Goal: Check status: Check status

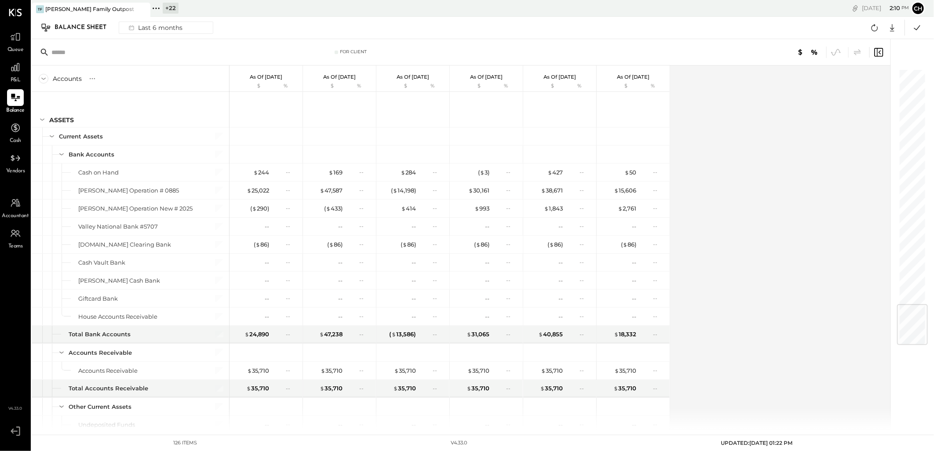
scroll to position [1959, 0]
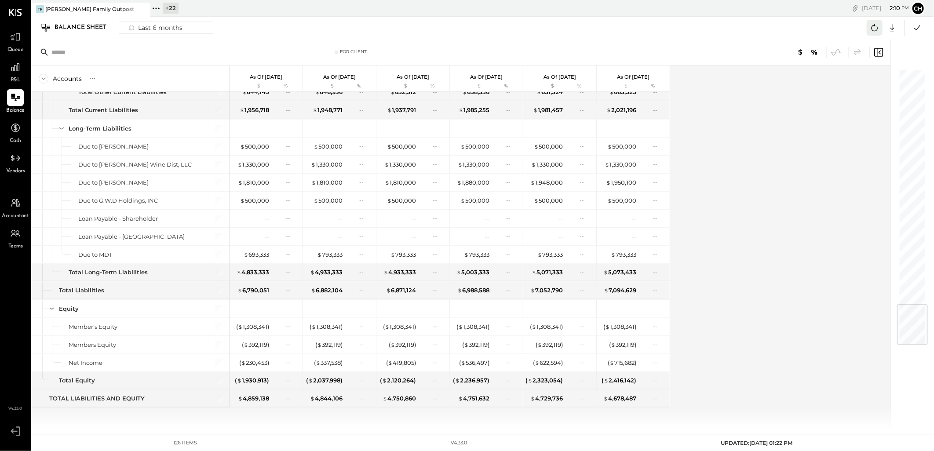
click at [877, 27] on icon at bounding box center [874, 27] width 11 height 11
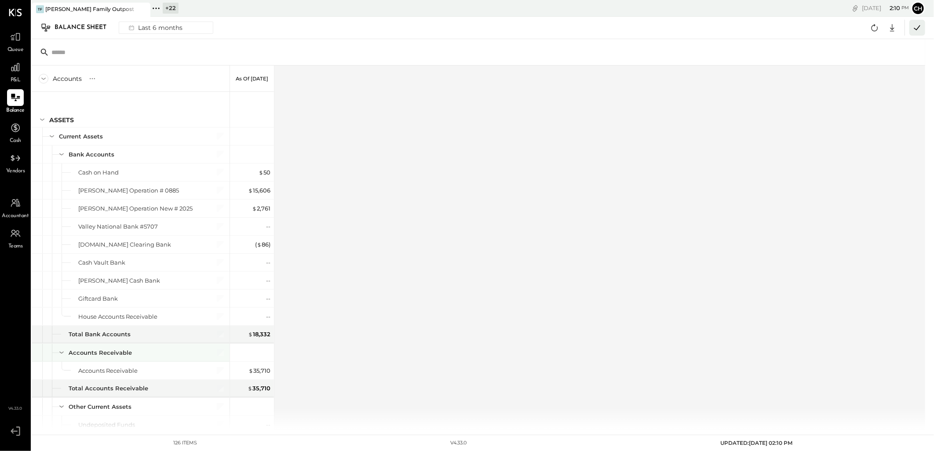
click at [917, 28] on icon at bounding box center [916, 27] width 11 height 11
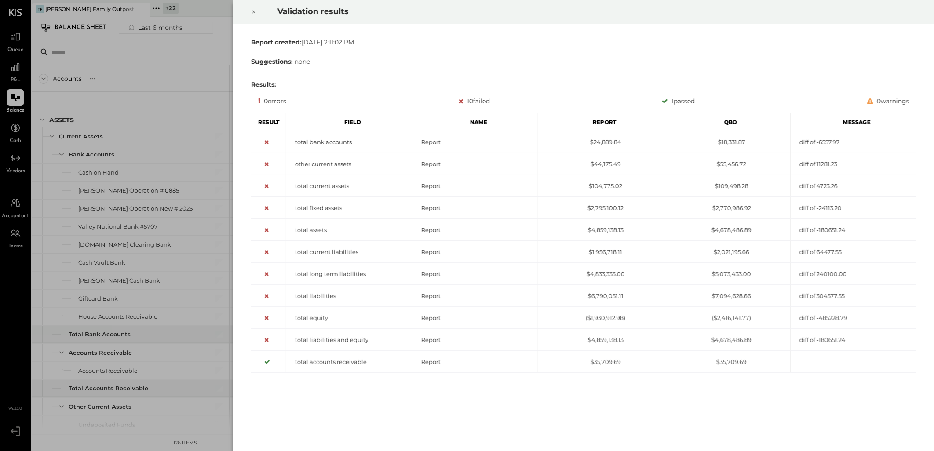
click at [256, 11] on icon at bounding box center [253, 12] width 5 height 11
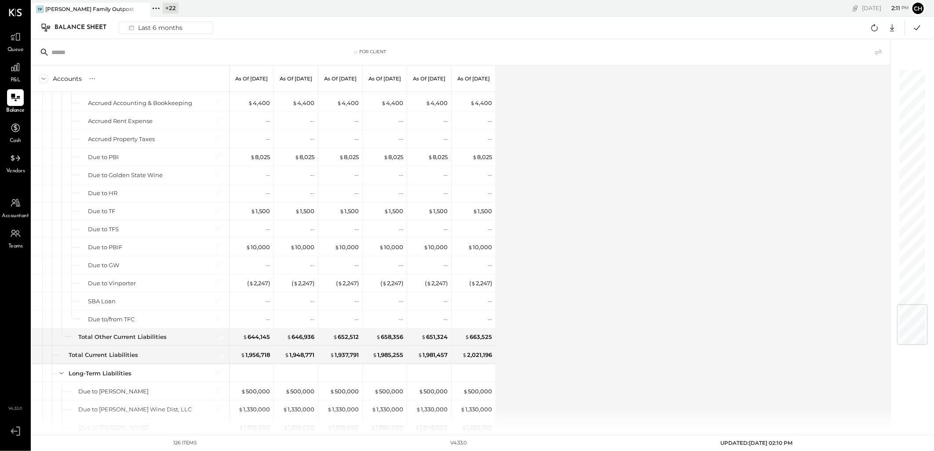
scroll to position [1959, 0]
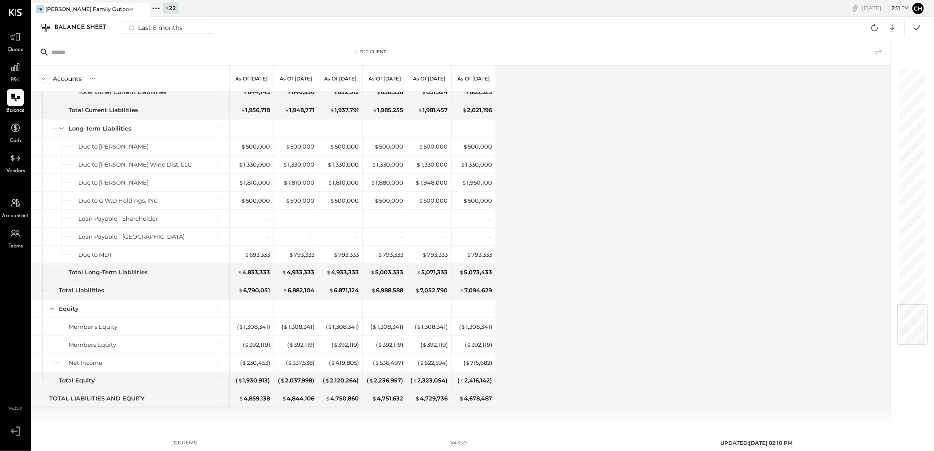
click at [731, 318] on div "Accounts S GL As of [DATE] As of [DATE] As of [DATE] As of [DATE] As of [DATE] …" at bounding box center [462, 248] width 860 height 364
click at [666, 327] on div "Accounts S GL As of [DATE] As of [DATE] As of [DATE] As of [DATE] As of [DATE] …" at bounding box center [462, 248] width 860 height 364
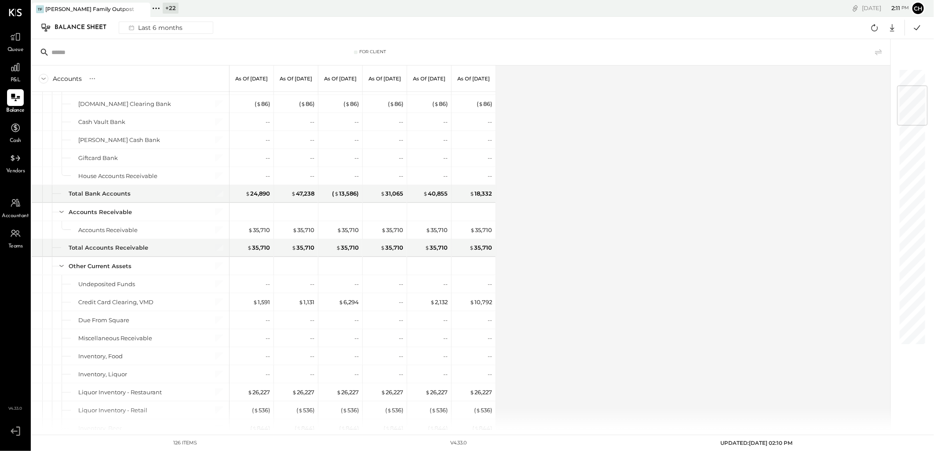
click at [911, 92] on div at bounding box center [912, 105] width 31 height 41
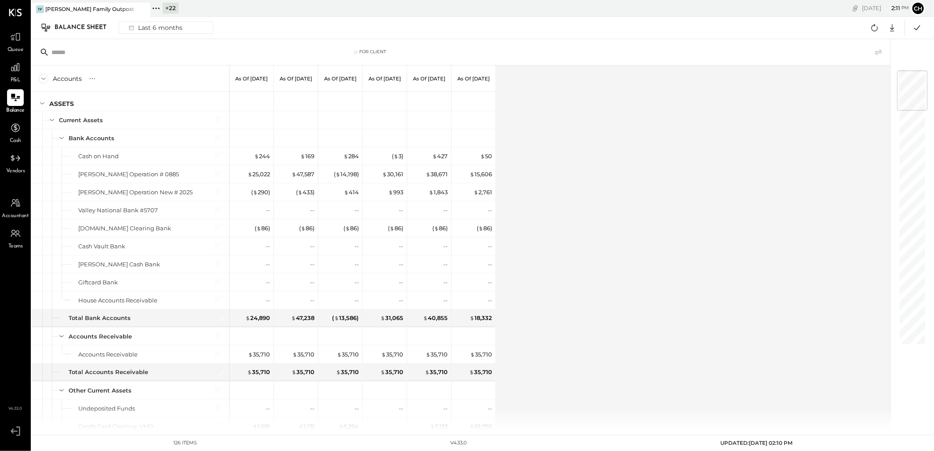
click at [911, 82] on div at bounding box center [912, 90] width 31 height 41
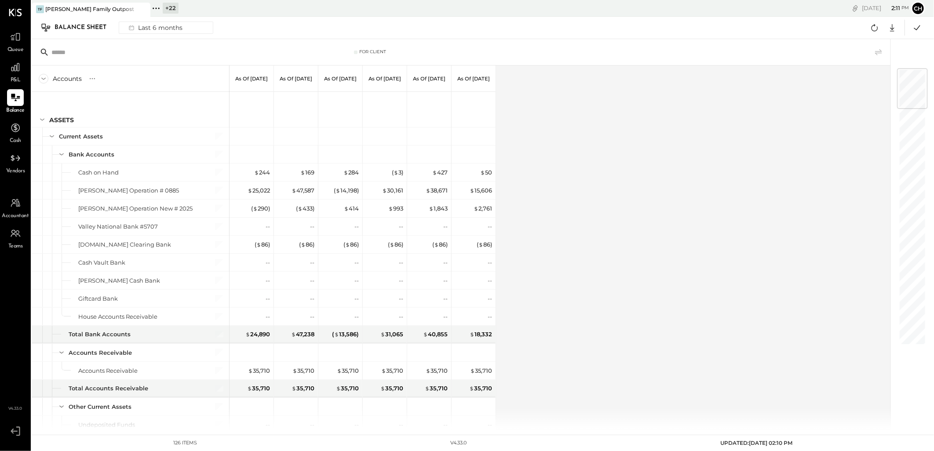
click at [911, 82] on div at bounding box center [912, 88] width 31 height 41
click at [871, 27] on icon at bounding box center [874, 27] width 11 height 11
click at [917, 28] on icon at bounding box center [917, 27] width 6 height 5
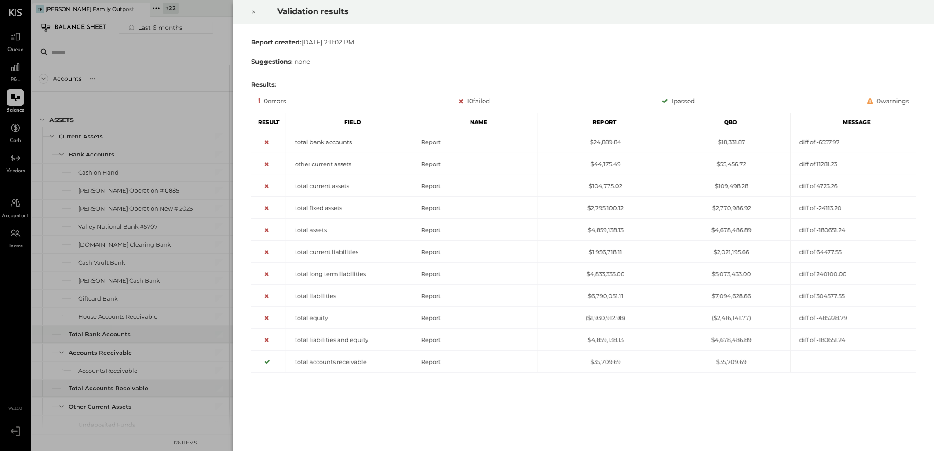
click at [252, 7] on icon at bounding box center [253, 12] width 5 height 11
click at [251, 11] on icon at bounding box center [253, 12] width 5 height 11
click at [256, 10] on icon at bounding box center [253, 12] width 5 height 11
click at [253, 12] on icon at bounding box center [253, 12] width 3 height 3
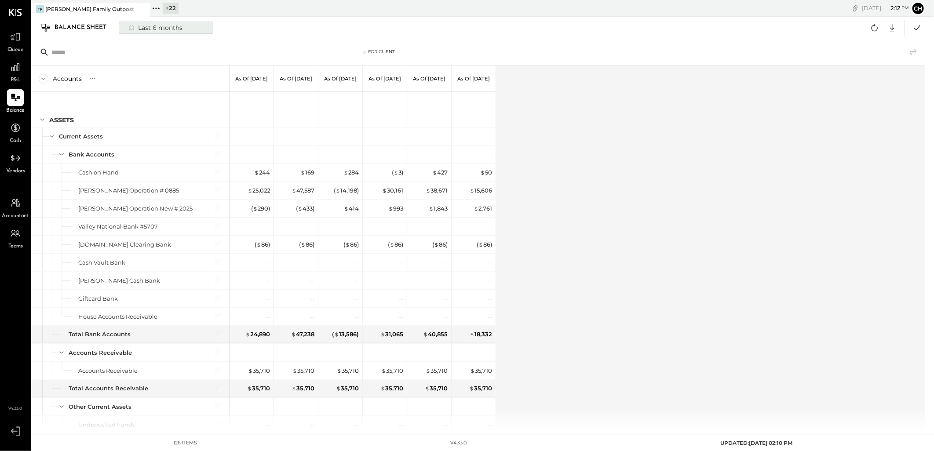
click at [171, 29] on div "Last 6 months" at bounding box center [155, 27] width 62 height 11
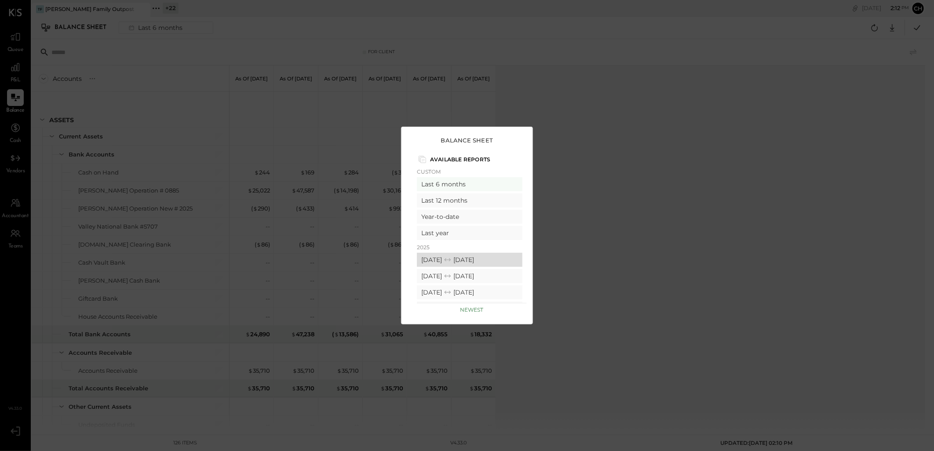
click at [452, 258] on icon at bounding box center [447, 259] width 9 height 9
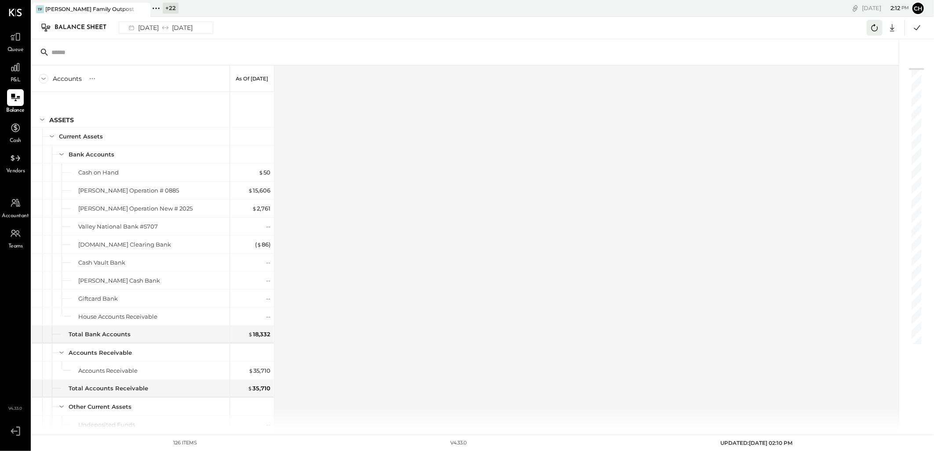
click at [877, 31] on icon at bounding box center [874, 27] width 11 height 11
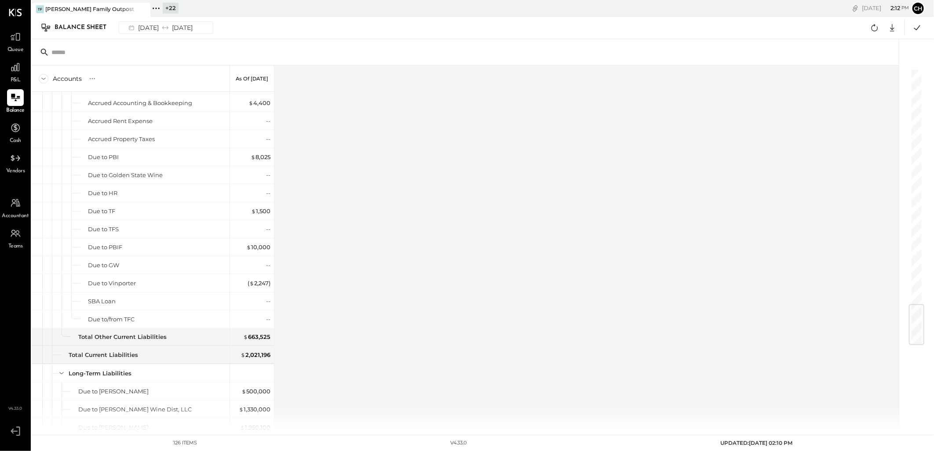
scroll to position [1959, 0]
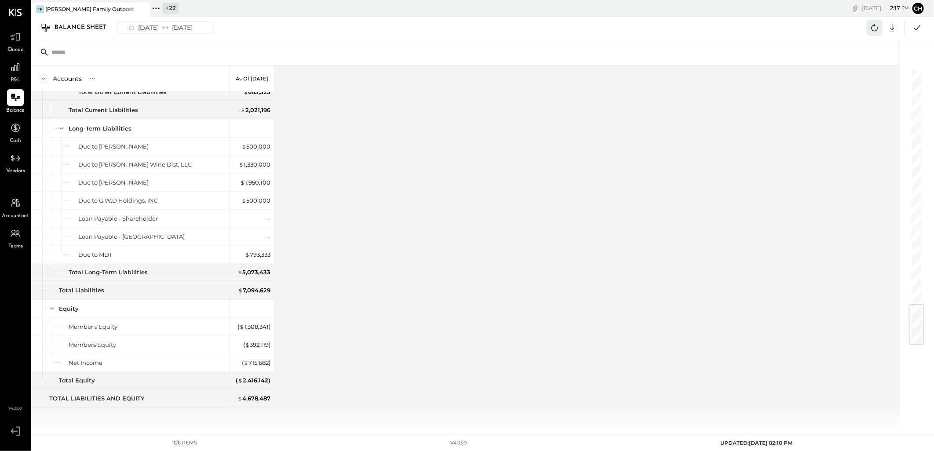
click at [876, 27] on icon at bounding box center [874, 27] width 11 height 11
click at [639, 237] on div "Accounts S GL As of Aug 31st 2025 ASSETS Current Assets Bank Accounts Cash on H…" at bounding box center [466, 248] width 868 height 364
drag, startPoint x: 908, startPoint y: 28, endPoint x: 913, endPoint y: 29, distance: 5.0
click at [909, 28] on div at bounding box center [915, 28] width 18 height 16
click at [915, 29] on icon at bounding box center [916, 27] width 11 height 11
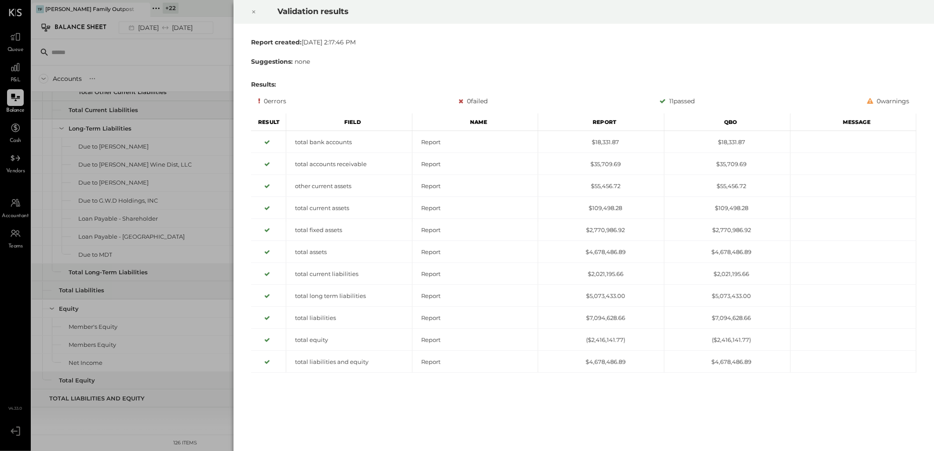
click at [252, 11] on icon at bounding box center [253, 12] width 5 height 11
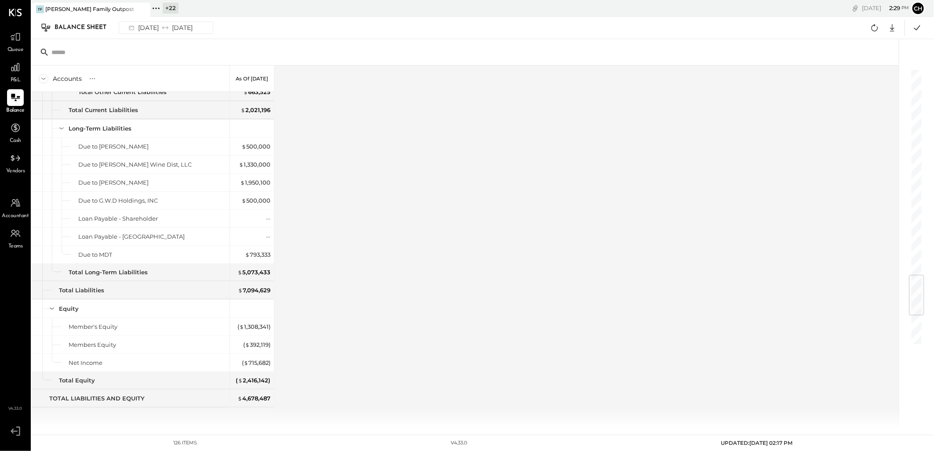
scroll to position [1715, 0]
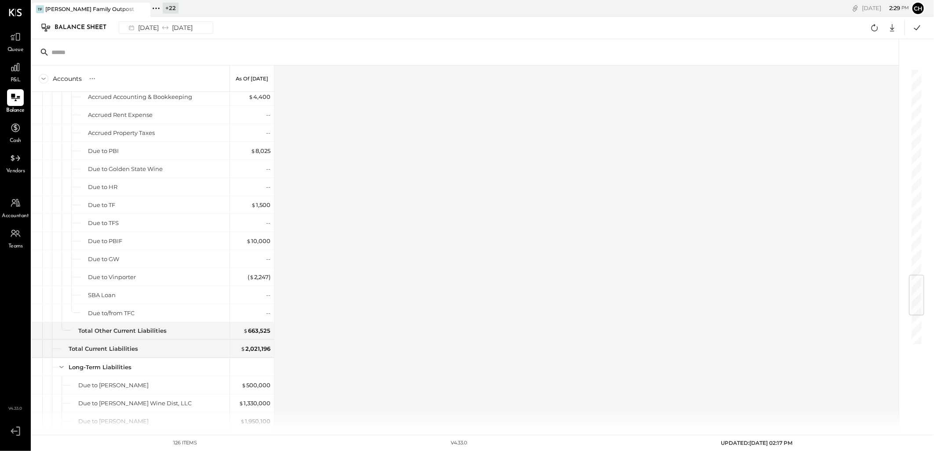
drag, startPoint x: 17, startPoint y: 71, endPoint x: 23, endPoint y: 78, distance: 10.0
click at [17, 71] on icon at bounding box center [15, 67] width 11 height 11
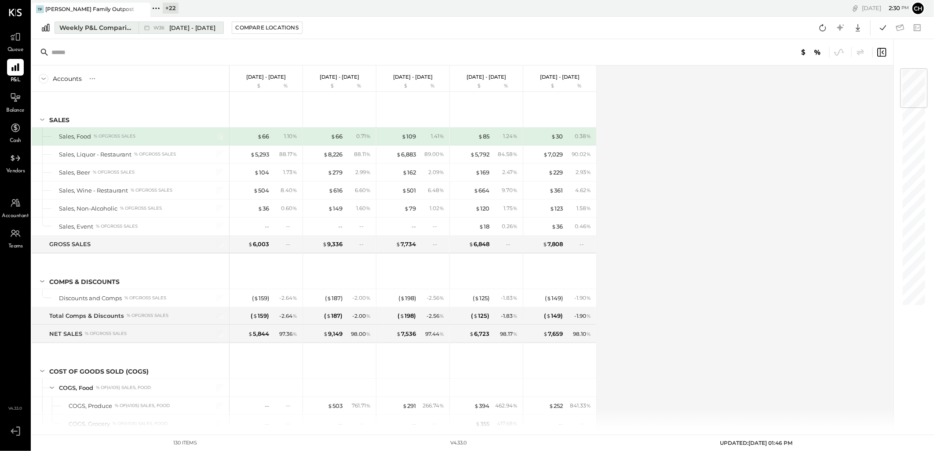
click at [105, 29] on div "Weekly P&L Comparison" at bounding box center [96, 27] width 74 height 9
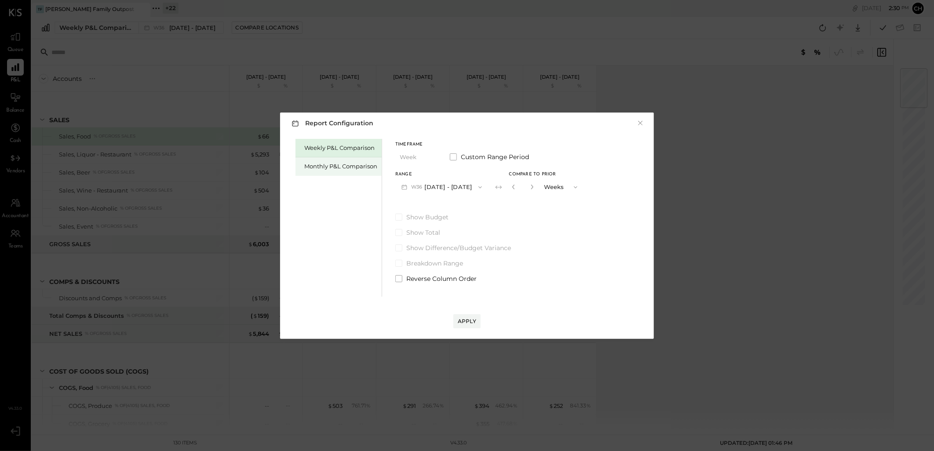
click at [319, 168] on div "Monthly P&L Comparison" at bounding box center [340, 166] width 73 height 8
click at [460, 185] on button "M09 Sep 1 - 30, 2025" at bounding box center [441, 187] width 93 height 16
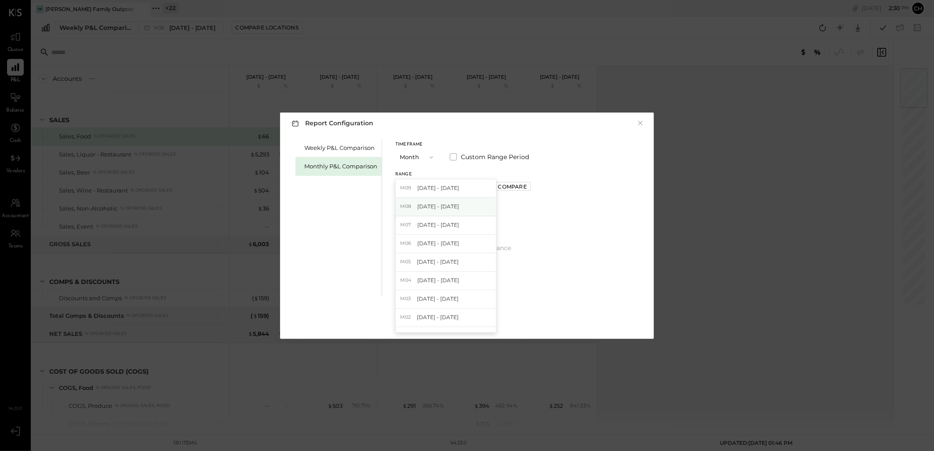
click at [452, 207] on span "Aug 1 - 31, 2025" at bounding box center [438, 206] width 42 height 7
click at [465, 320] on div "Apply" at bounding box center [467, 320] width 18 height 7
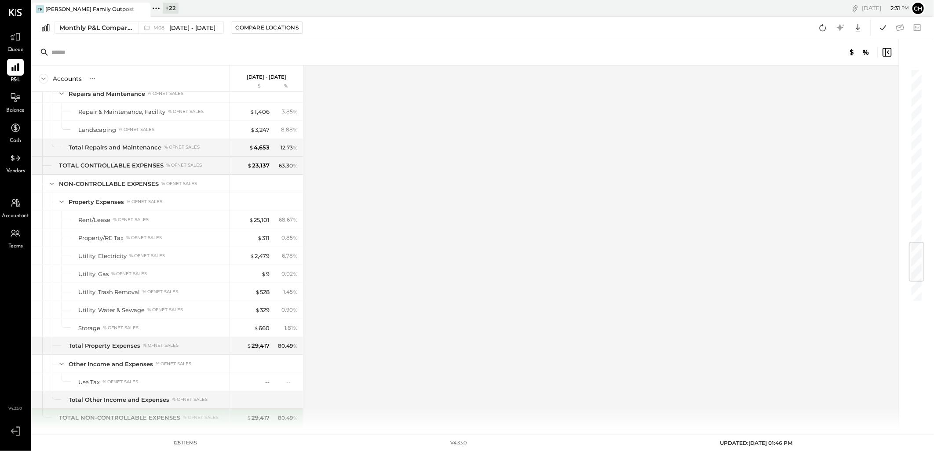
scroll to position [1633, 0]
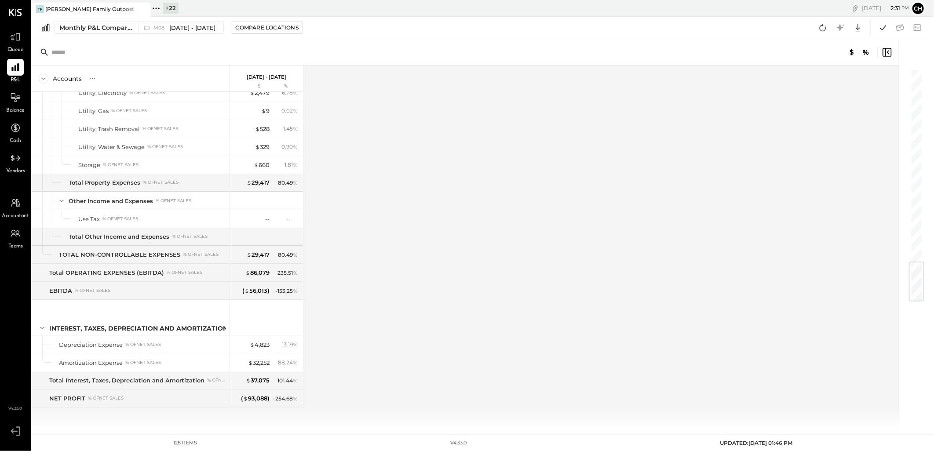
click at [488, 328] on div "Accounts S % GL Aug 1 - 31, 2025 $ % SALES Sales, Food % of GROSS SALES Sales, …" at bounding box center [466, 248] width 868 height 364
click at [438, 349] on div "Accounts S % GL Aug 1 - 31, 2025 $ % SALES Sales, Food % of GROSS SALES Sales, …" at bounding box center [466, 248] width 868 height 364
click at [407, 175] on div "Accounts S % GL Aug 1 - 31, 2025 $ % SALES Sales, Food % of GROSS SALES Sales, …" at bounding box center [466, 248] width 868 height 364
